Goal: Find contact information: Find contact information

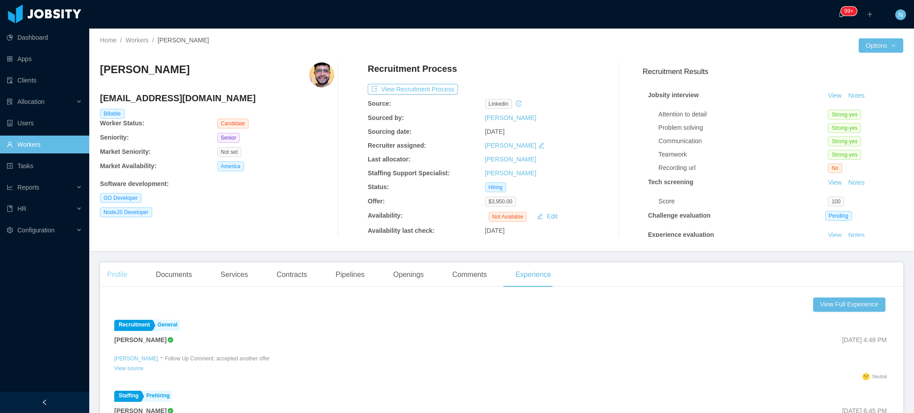
click at [115, 271] on div "Profile" at bounding box center [117, 274] width 34 height 25
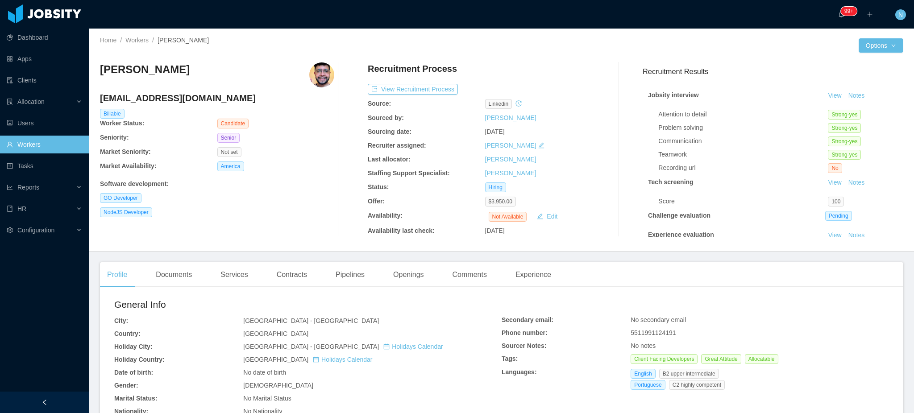
click at [655, 334] on span "5511991124191" at bounding box center [652, 332] width 45 height 7
copy span "5511991124191"
